Goal: Check status: Check status

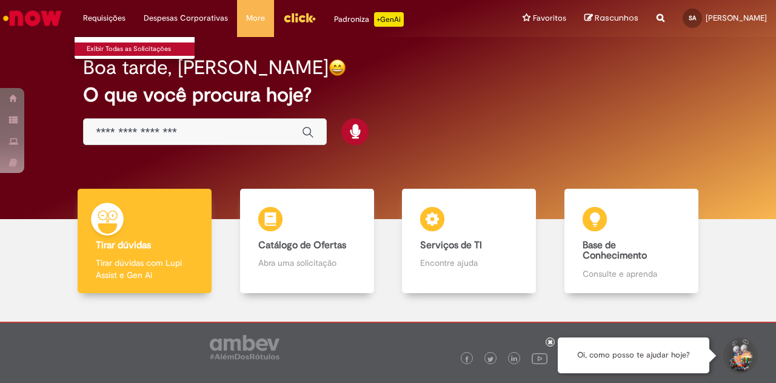
click at [120, 50] on link "Exibir Todas as Solicitações" at bounding box center [141, 48] width 133 height 13
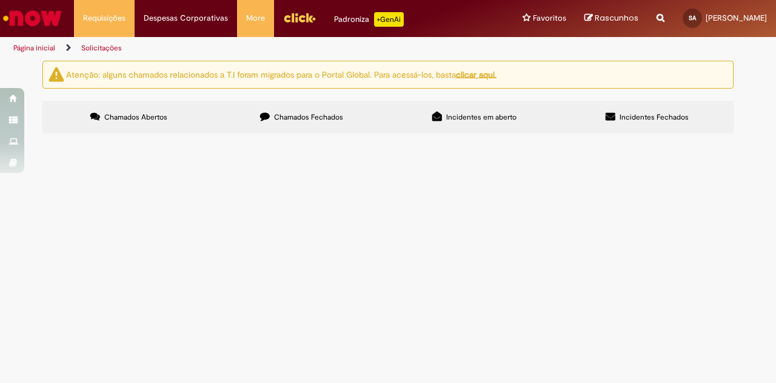
click at [329, 123] on label "Chamados Fechados" at bounding box center [301, 117] width 173 height 33
click at [0, 0] on td "pagamento referente a férias da funcionária" at bounding box center [0, 0] width 0 height 0
click at [0, 0] on span "pagamento referente a férias da funcionária" at bounding box center [0, 0] width 0 height 0
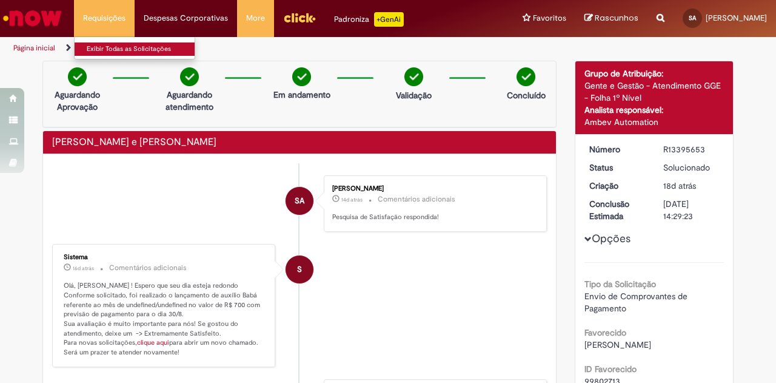
click at [119, 50] on link "Exibir Todas as Solicitações" at bounding box center [141, 48] width 133 height 13
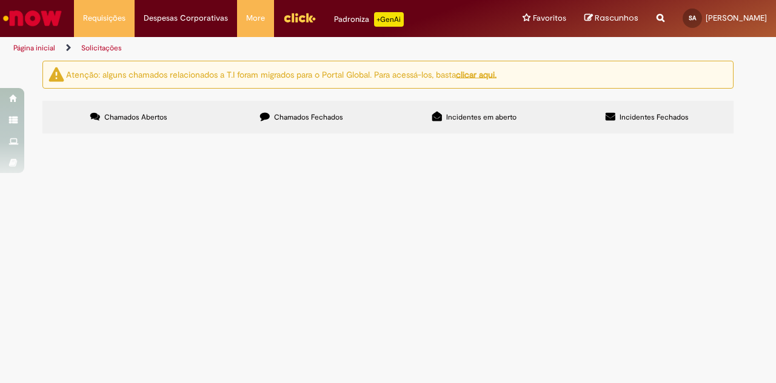
click at [324, 116] on span "Chamados Fechados" at bounding box center [308, 117] width 69 height 10
click at [0, 0] on span "pagamento referente ao mes de junho" at bounding box center [0, 0] width 0 height 0
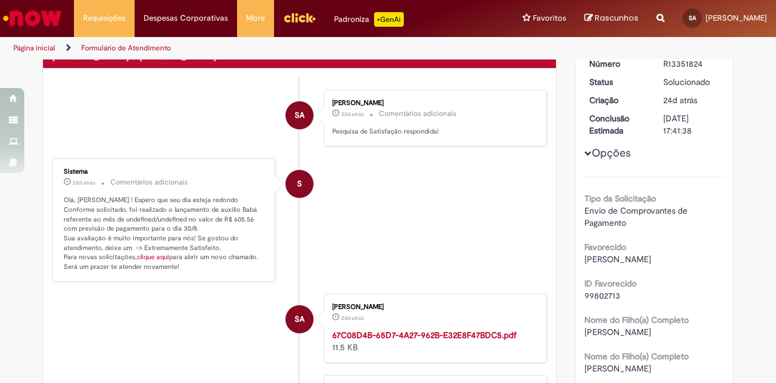
scroll to position [85, 0]
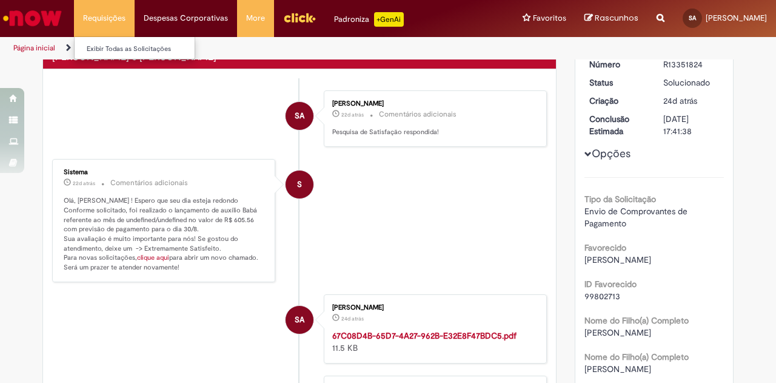
click at [97, 19] on li "Requisições Exibir Todas as Solicitações" at bounding box center [104, 18] width 61 height 36
click at [119, 49] on link "Exibir Todas as Solicitações" at bounding box center [141, 48] width 133 height 13
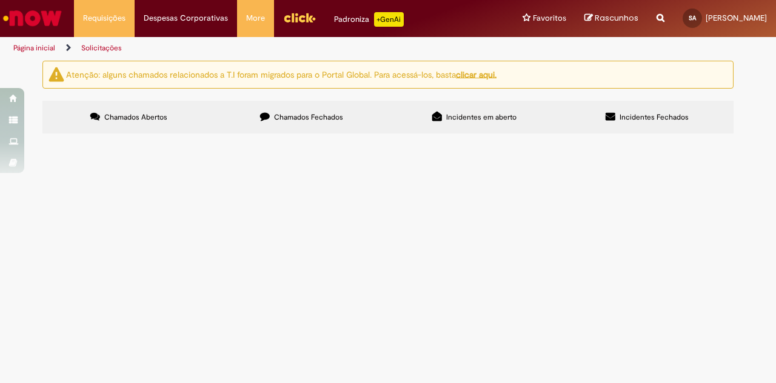
click at [322, 106] on label "Chamados Fechados" at bounding box center [301, 117] width 173 height 33
click at [0, 0] on span "pagamento referente ao mes de [DATE]" at bounding box center [0, 0] width 0 height 0
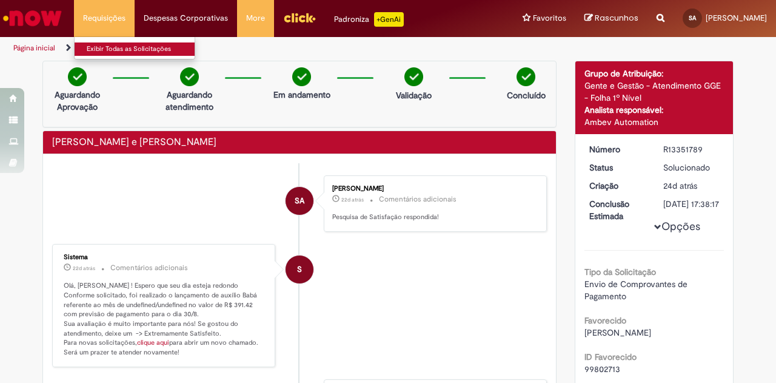
click at [122, 47] on link "Exibir Todas as Solicitações" at bounding box center [141, 48] width 133 height 13
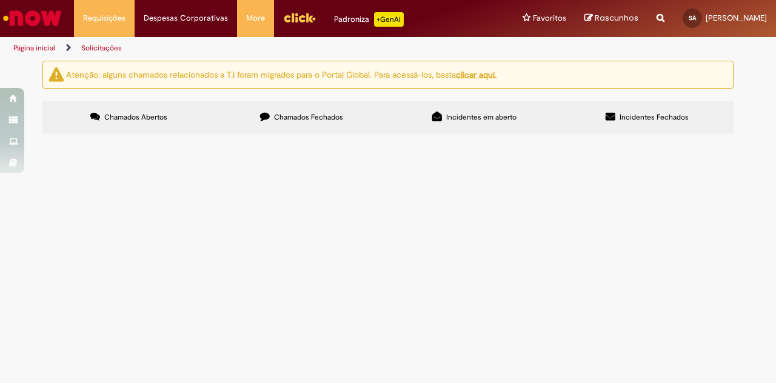
click at [331, 119] on span "Chamados Fechados" at bounding box center [308, 117] width 69 height 10
drag, startPoint x: 92, startPoint y: 289, endPoint x: 55, endPoint y: 226, distance: 73.4
click at [0, 0] on tbody "R13395653 [PERSON_NAME] e Babá pagamento referente a férias da funcionária Solu…" at bounding box center [0, 0] width 0 height 0
click at [0, 0] on td "pagamento referente ao mes de [DATE]" at bounding box center [0, 0] width 0 height 0
drag, startPoint x: 333, startPoint y: 289, endPoint x: 50, endPoint y: 222, distance: 290.4
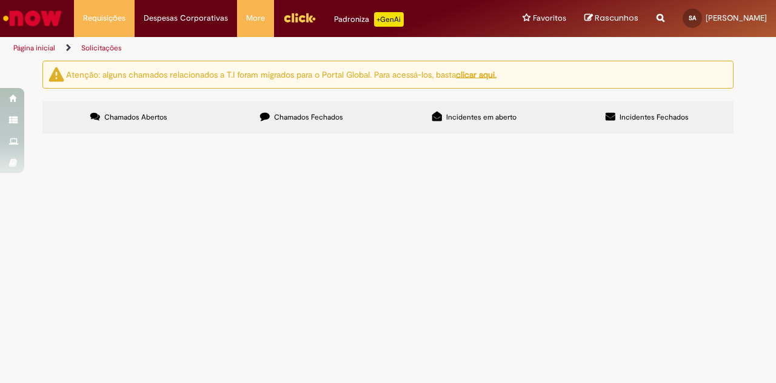
click at [0, 0] on tbody "R13395653 [PERSON_NAME] e Babá pagamento referente a férias da funcionária Solu…" at bounding box center [0, 0] width 0 height 0
copy tbody "R13395653 [PERSON_NAME] e Babá pagamento referente a férias da funcionária Solu…"
click at [0, 0] on span "R13351824" at bounding box center [0, 0] width 0 height 0
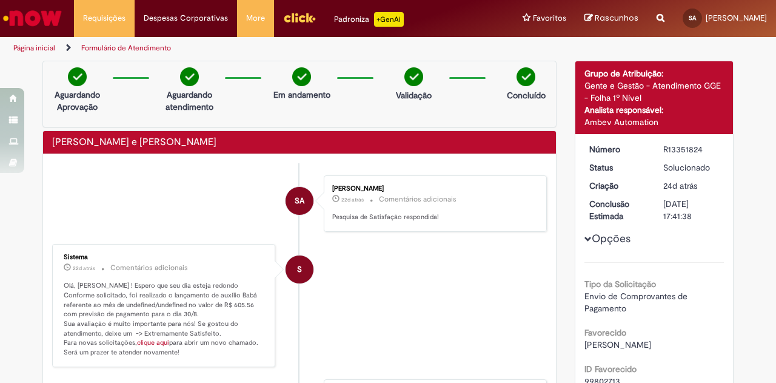
click at [247, 303] on p "Olá, [PERSON_NAME] ! Espero que seu dia esteja redondo Conforme solicitado, foi…" at bounding box center [165, 319] width 202 height 76
drag, startPoint x: 247, startPoint y: 303, endPoint x: 222, endPoint y: 306, distance: 25.6
click at [222, 306] on p "Olá, [PERSON_NAME] ! Espero que seu dia esteja redondo Conforme solicitado, foi…" at bounding box center [165, 319] width 202 height 76
copy p "R$ 605.56"
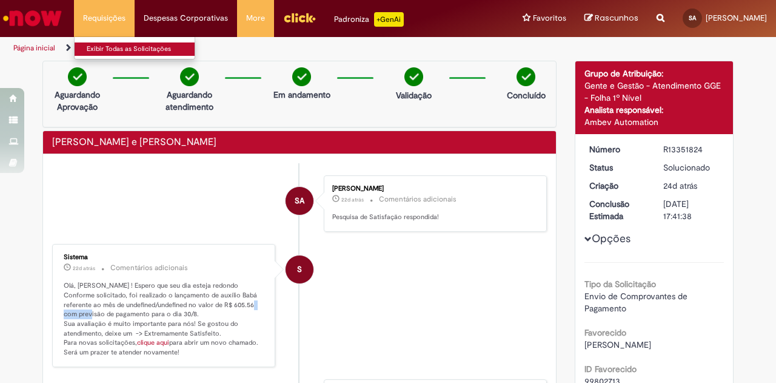
click at [122, 51] on link "Exibir Todas as Solicitações" at bounding box center [141, 48] width 133 height 13
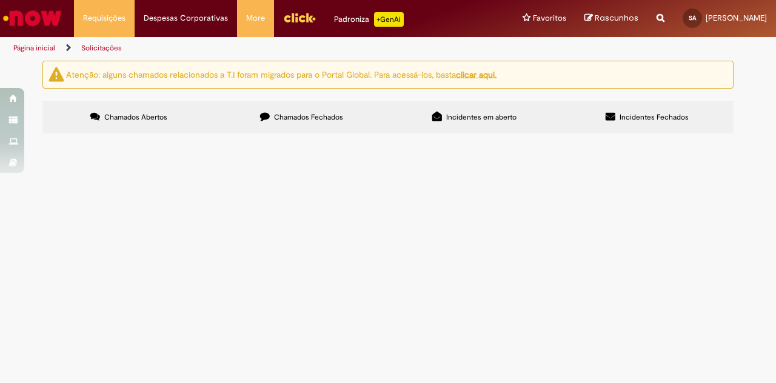
click at [312, 113] on span "Chamados Fechados" at bounding box center [308, 117] width 69 height 10
click at [0, 0] on span "R13351789" at bounding box center [0, 0] width 0 height 0
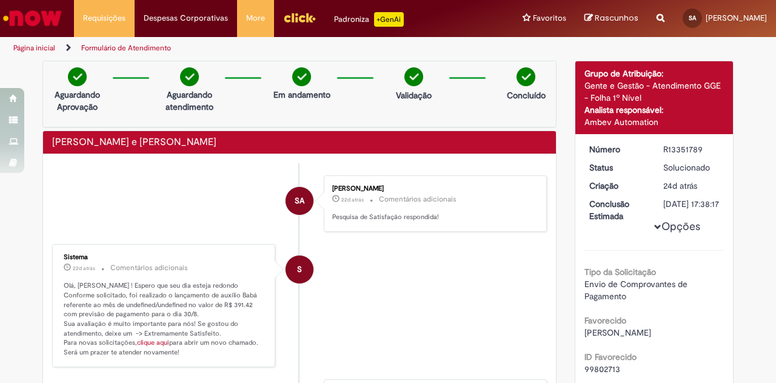
drag, startPoint x: 249, startPoint y: 301, endPoint x: 219, endPoint y: 303, distance: 29.7
click at [219, 303] on p "Olá, [PERSON_NAME] ! Espero que seu dia esteja redondo Conforme solicitado, foi…" at bounding box center [165, 319] width 202 height 76
copy p "R$ 391.42"
